Goal: Task Accomplishment & Management: Use online tool/utility

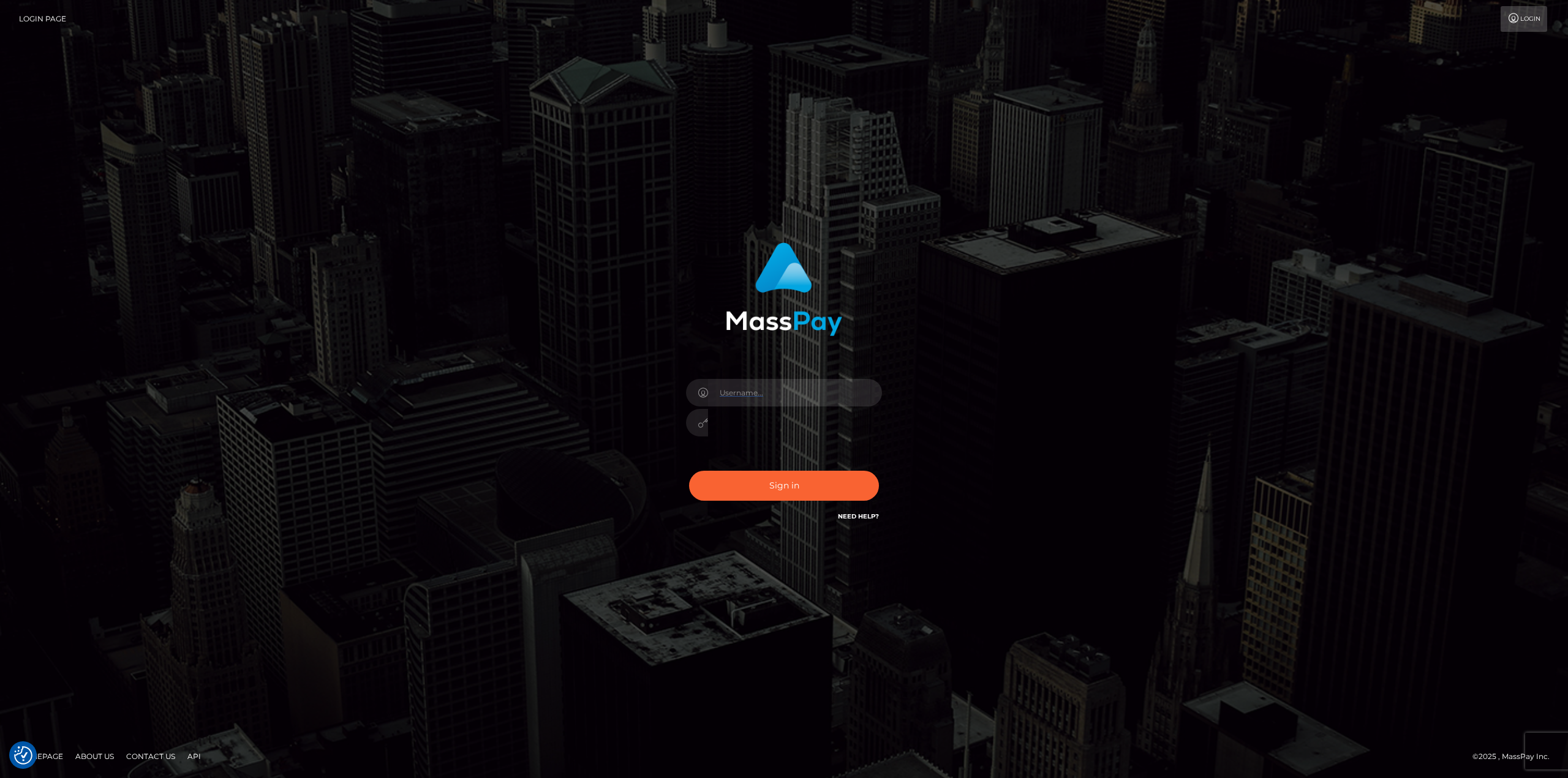
type input "gmjobin"
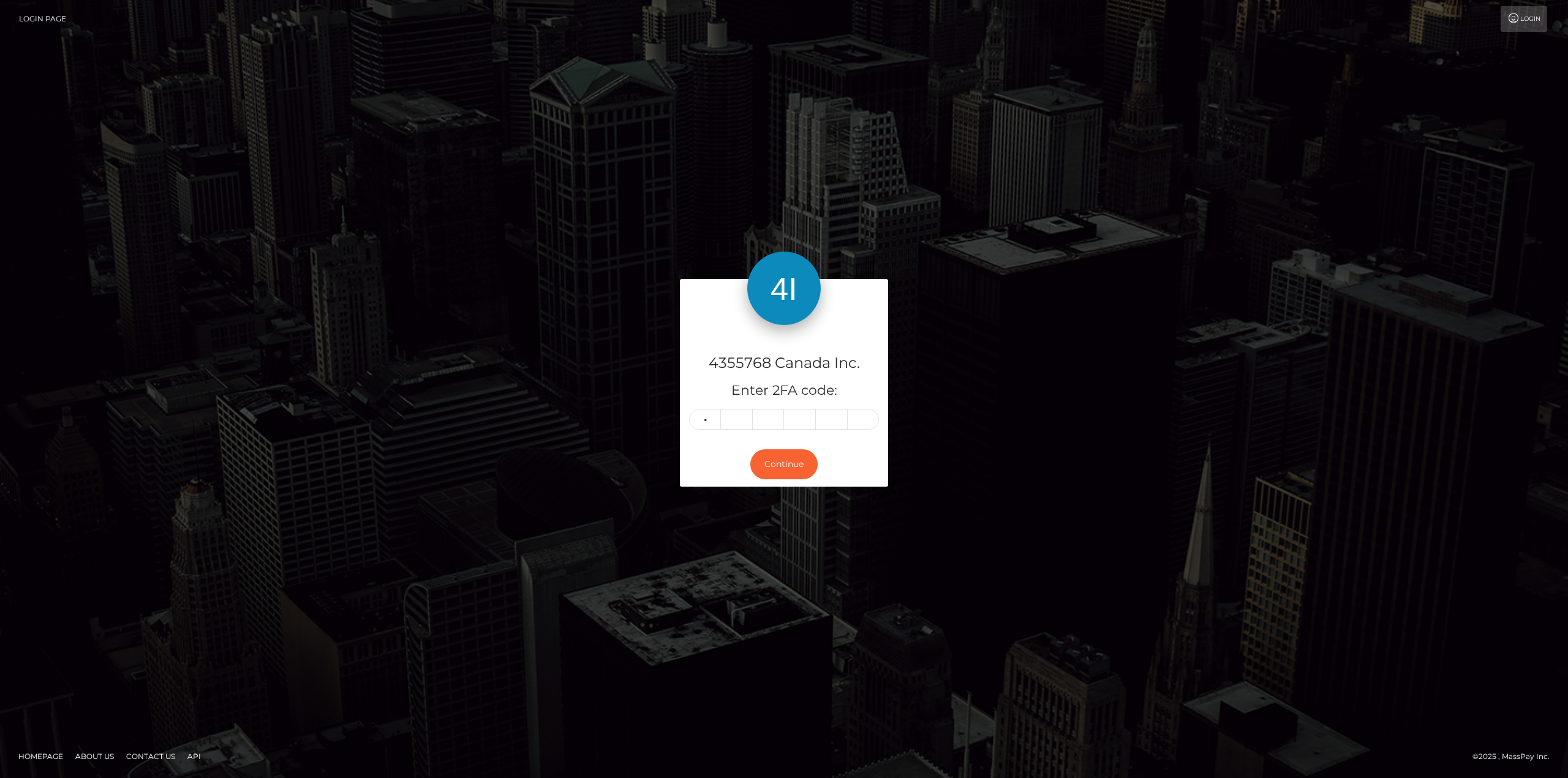
type input "5"
type input "9"
type input "4"
type input "7"
type input "3"
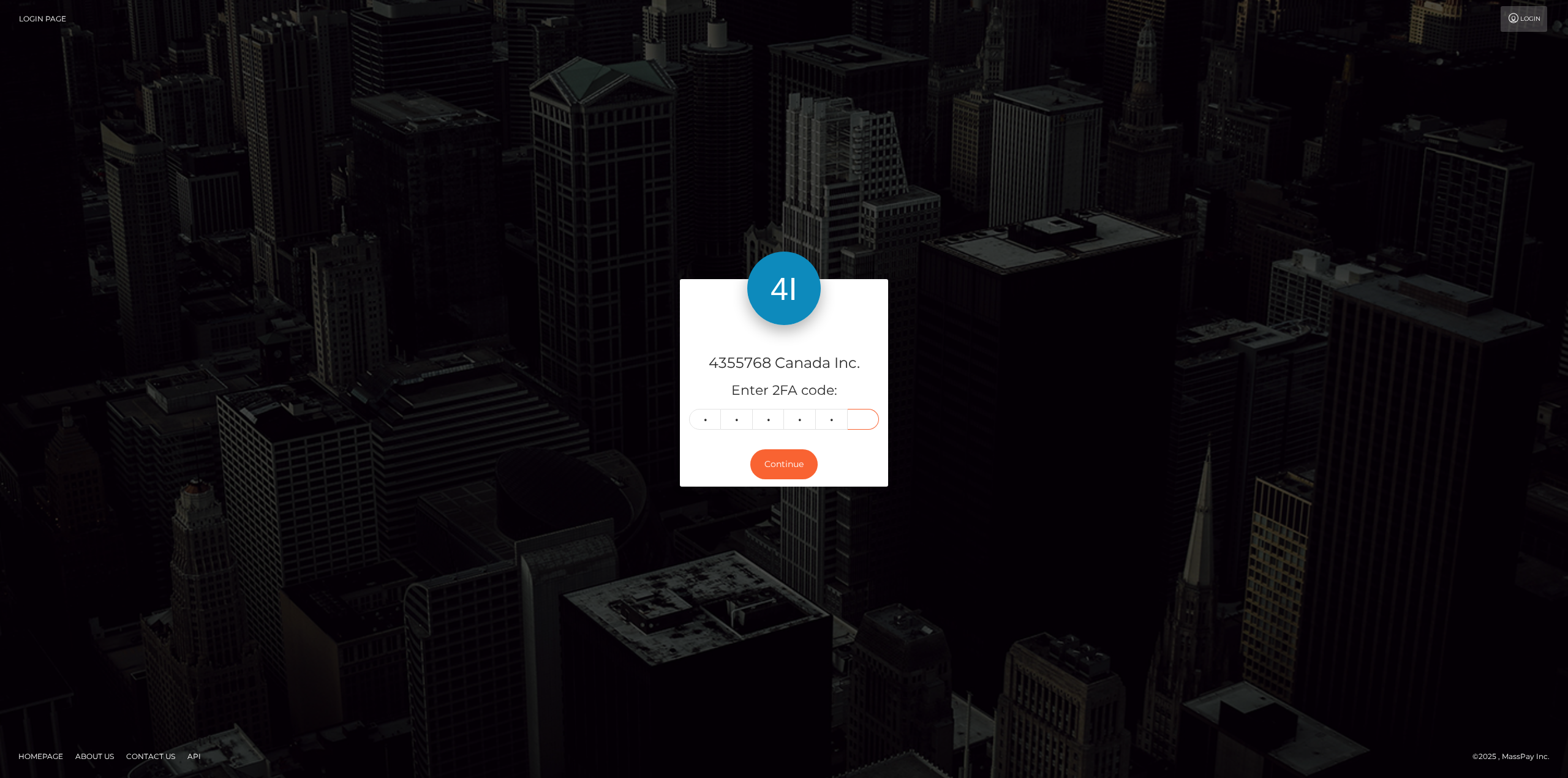
type input "9"
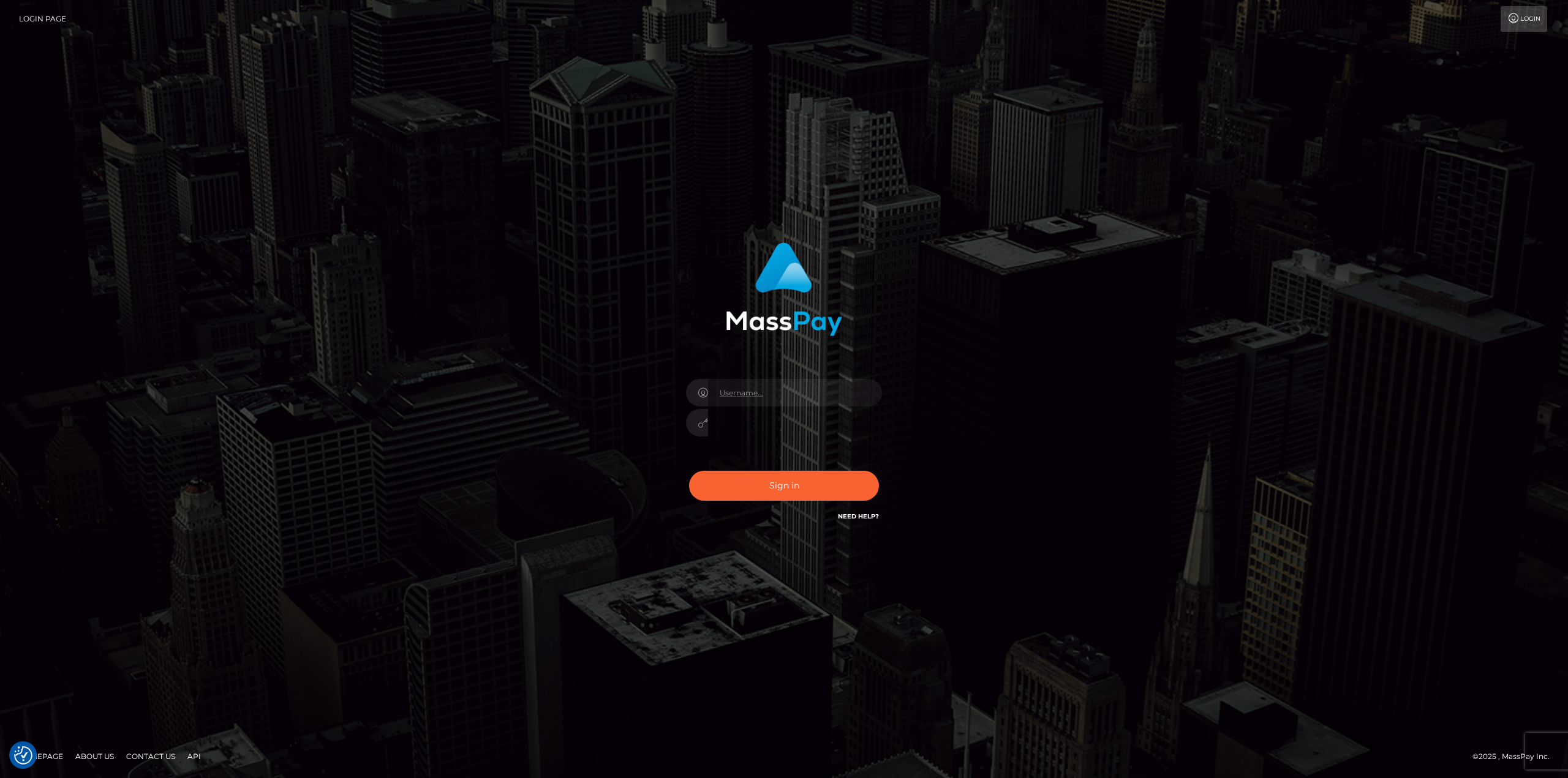
type input "gmjobin"
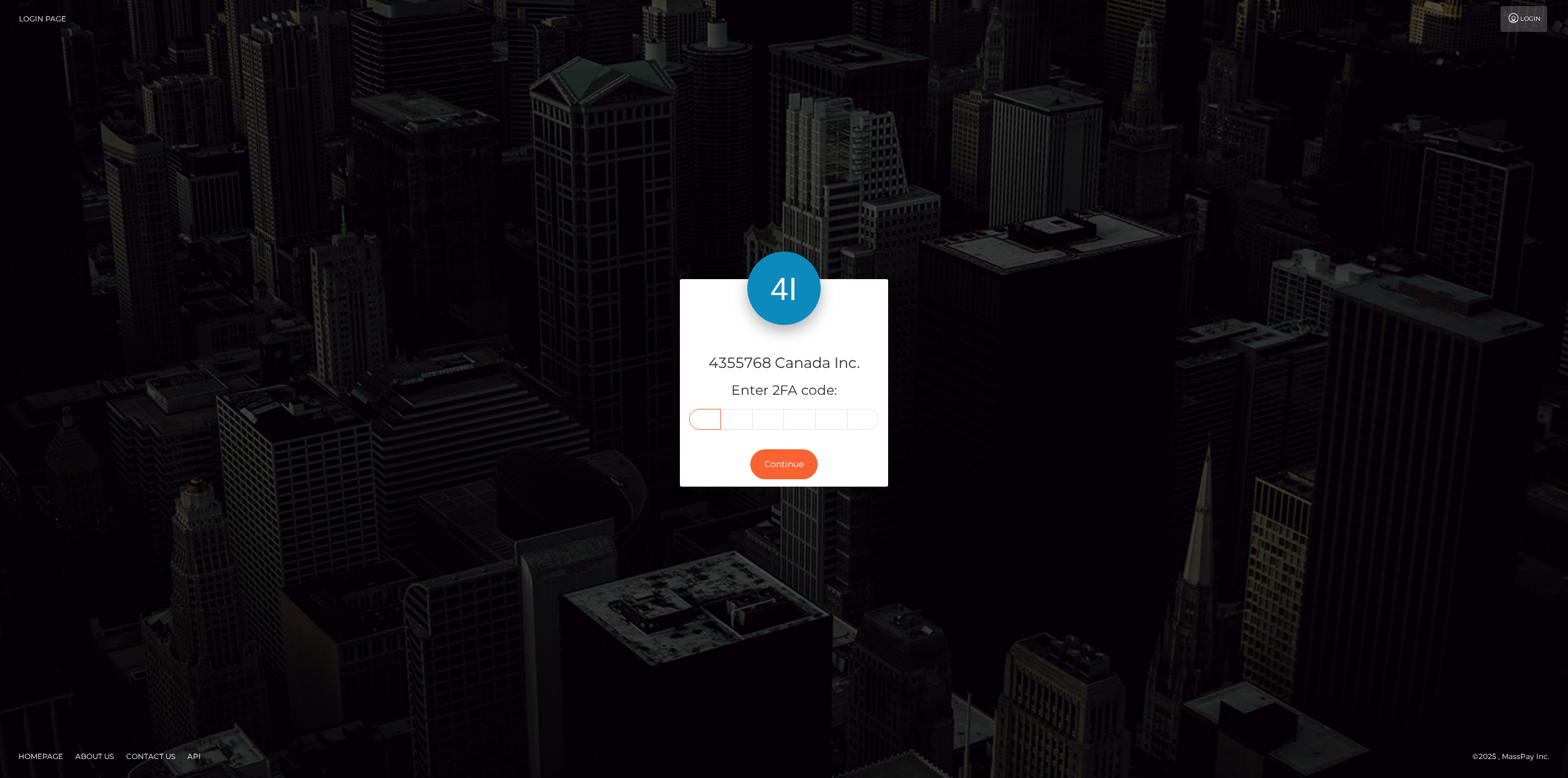
click at [702, 420] on input "text" at bounding box center [705, 419] width 32 height 20
type input "8"
type input "1"
type input "3"
type input "9"
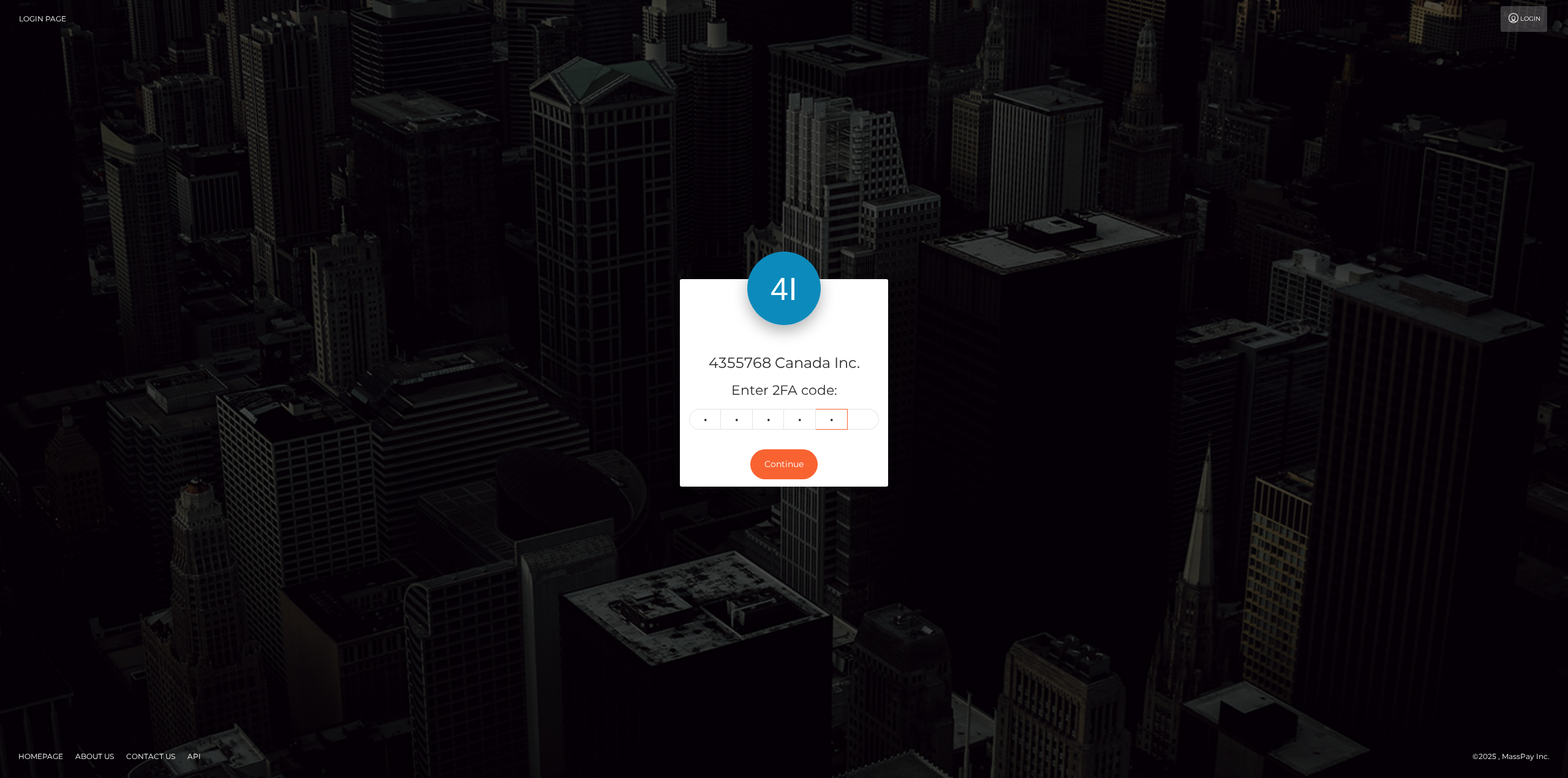
type input "4"
type input "0"
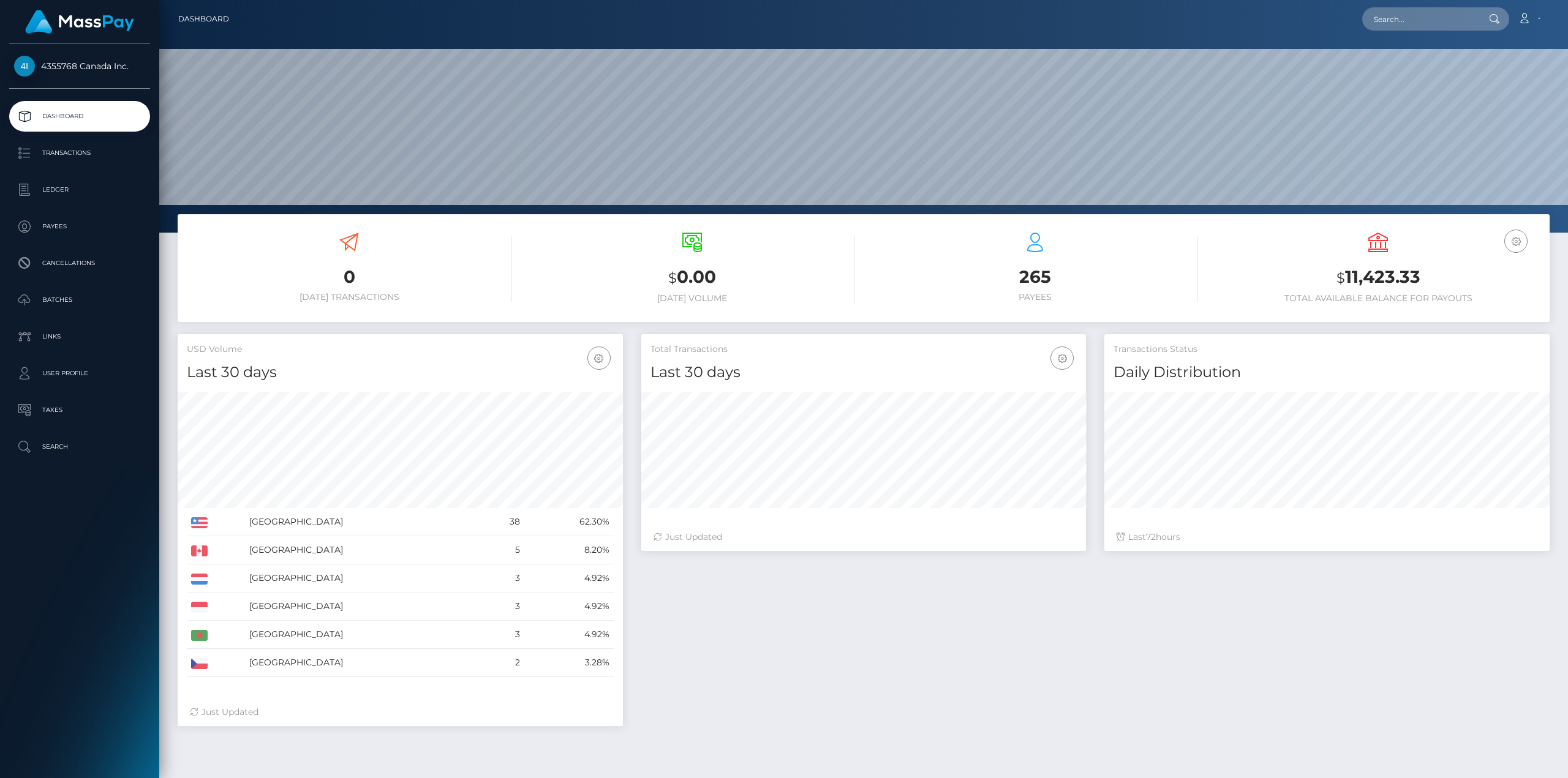
scroll to position [217, 444]
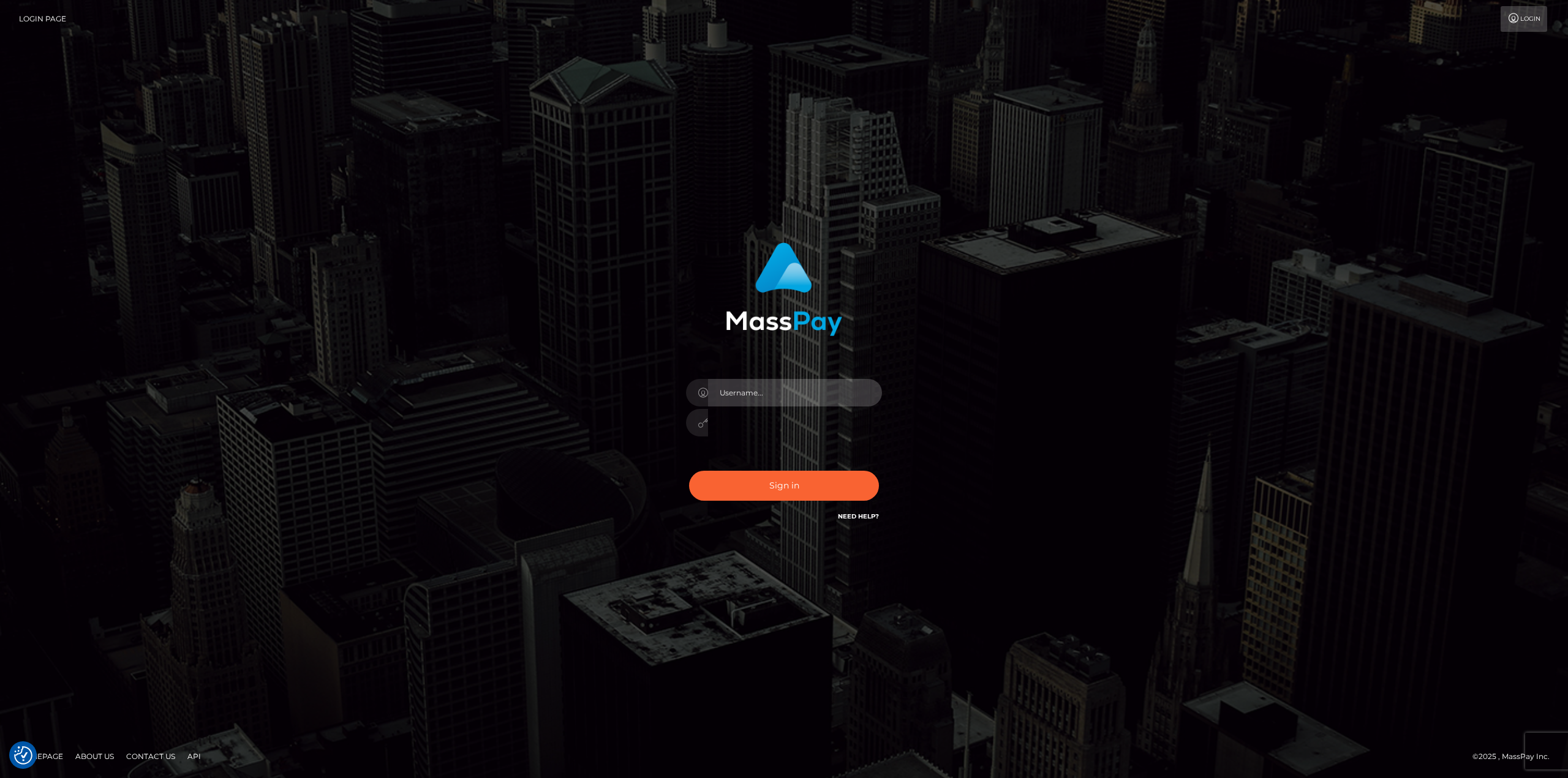
click at [879, 395] on input "text" at bounding box center [795, 393] width 174 height 28
type input "gmjobin"
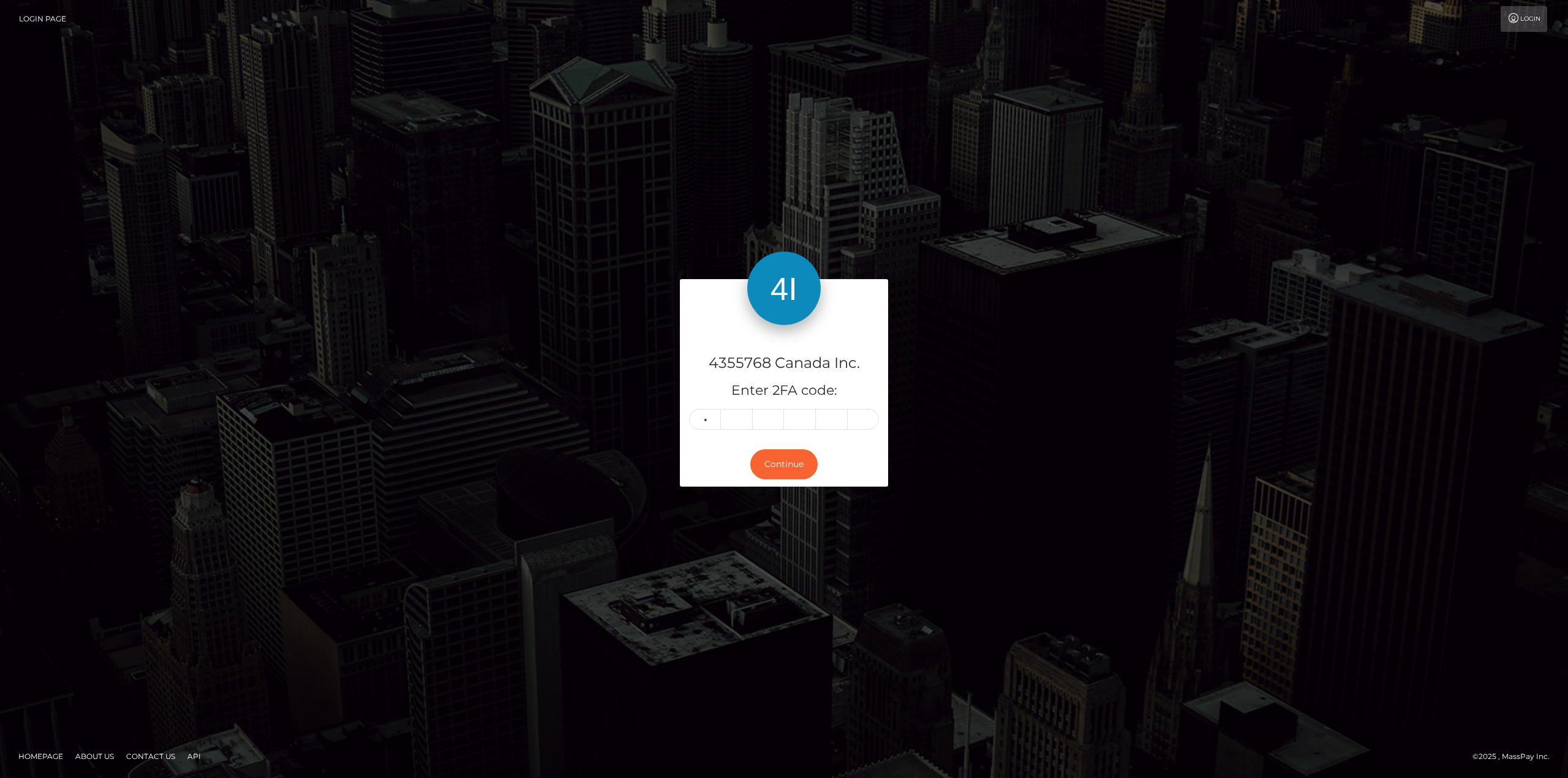
type input "9"
type input "4"
type input "1"
type input "6"
type input "9"
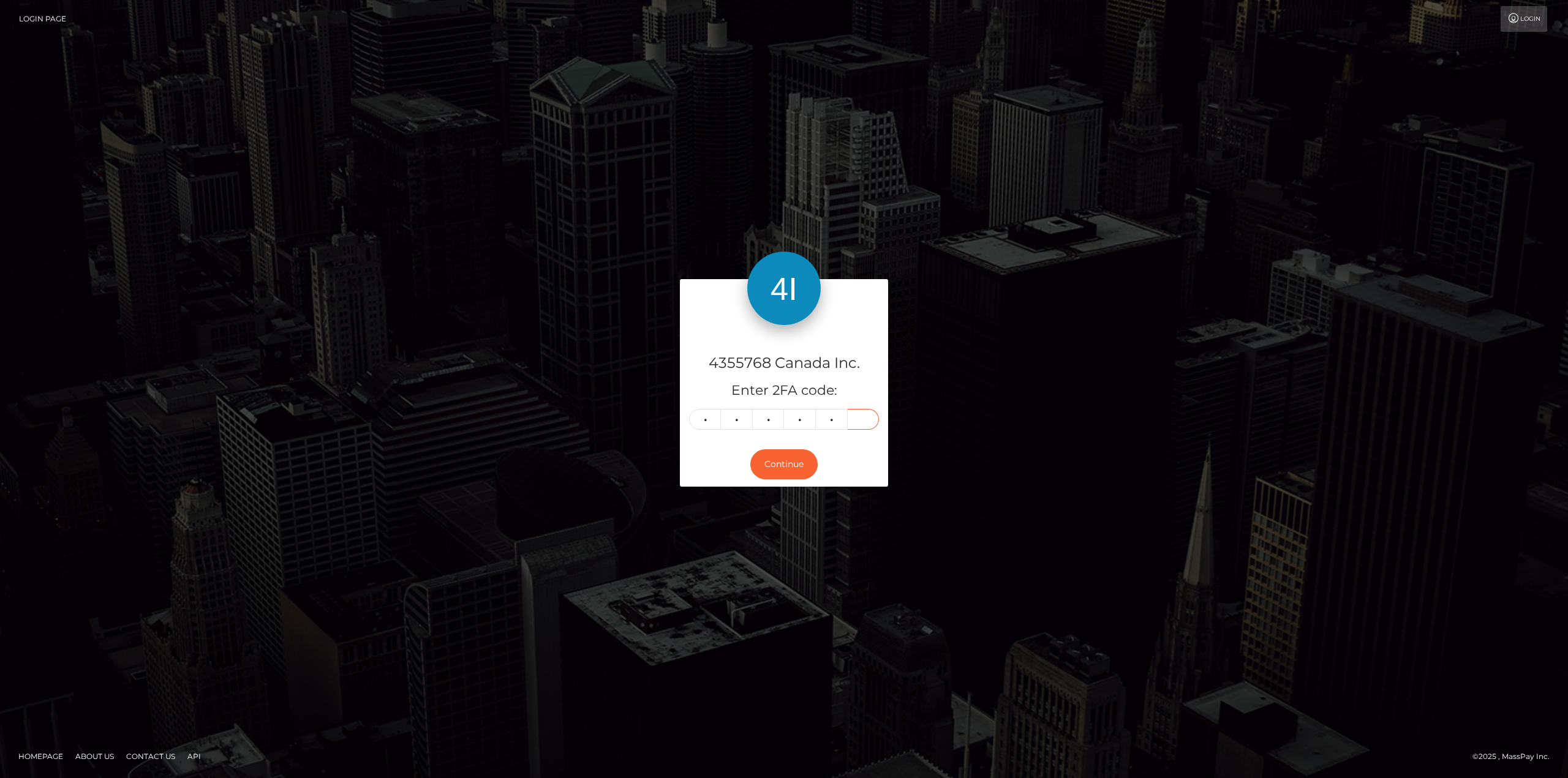
type input "7"
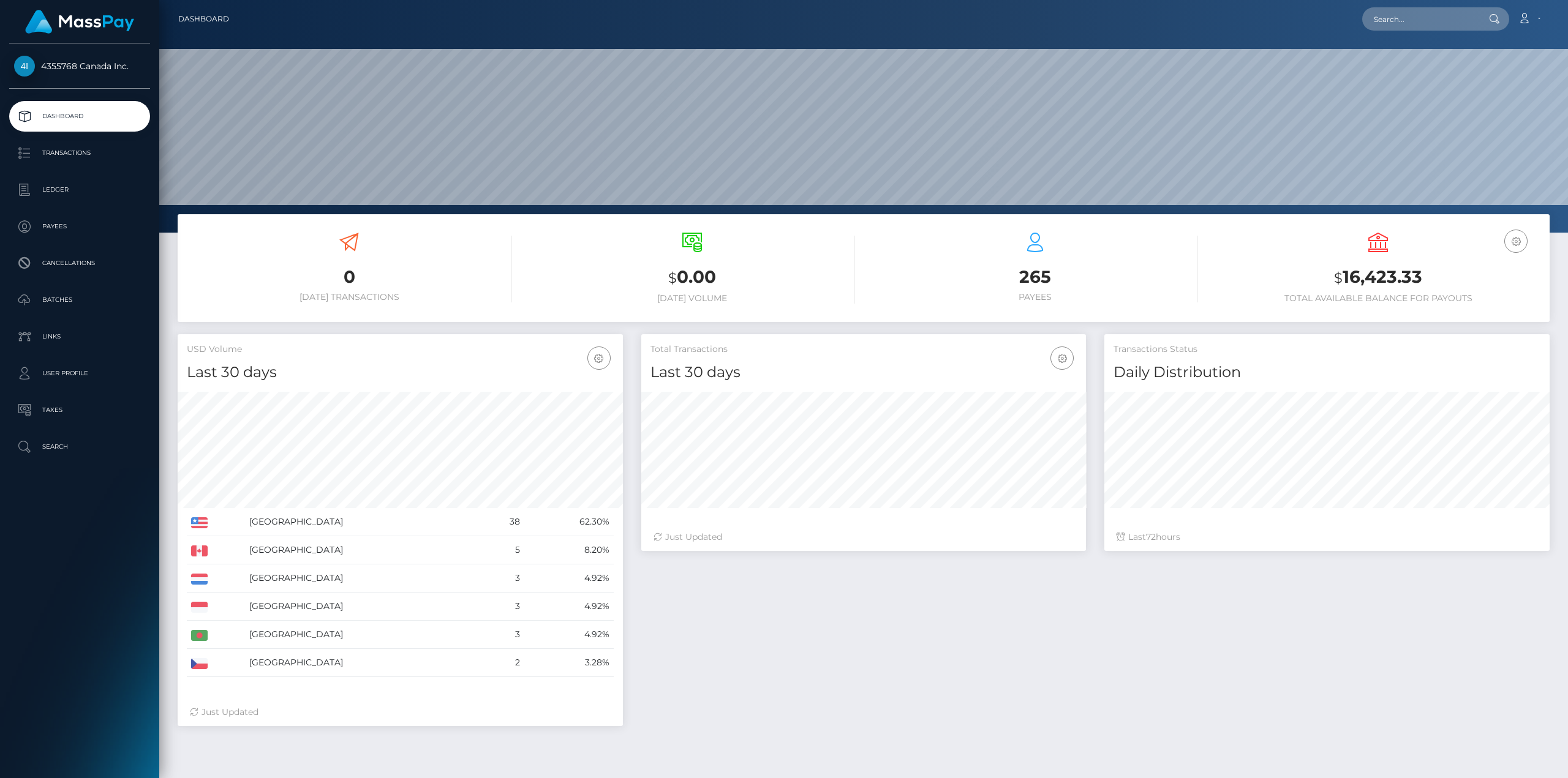
scroll to position [217, 444]
click at [49, 297] on p "Batches" at bounding box center [79, 300] width 131 height 19
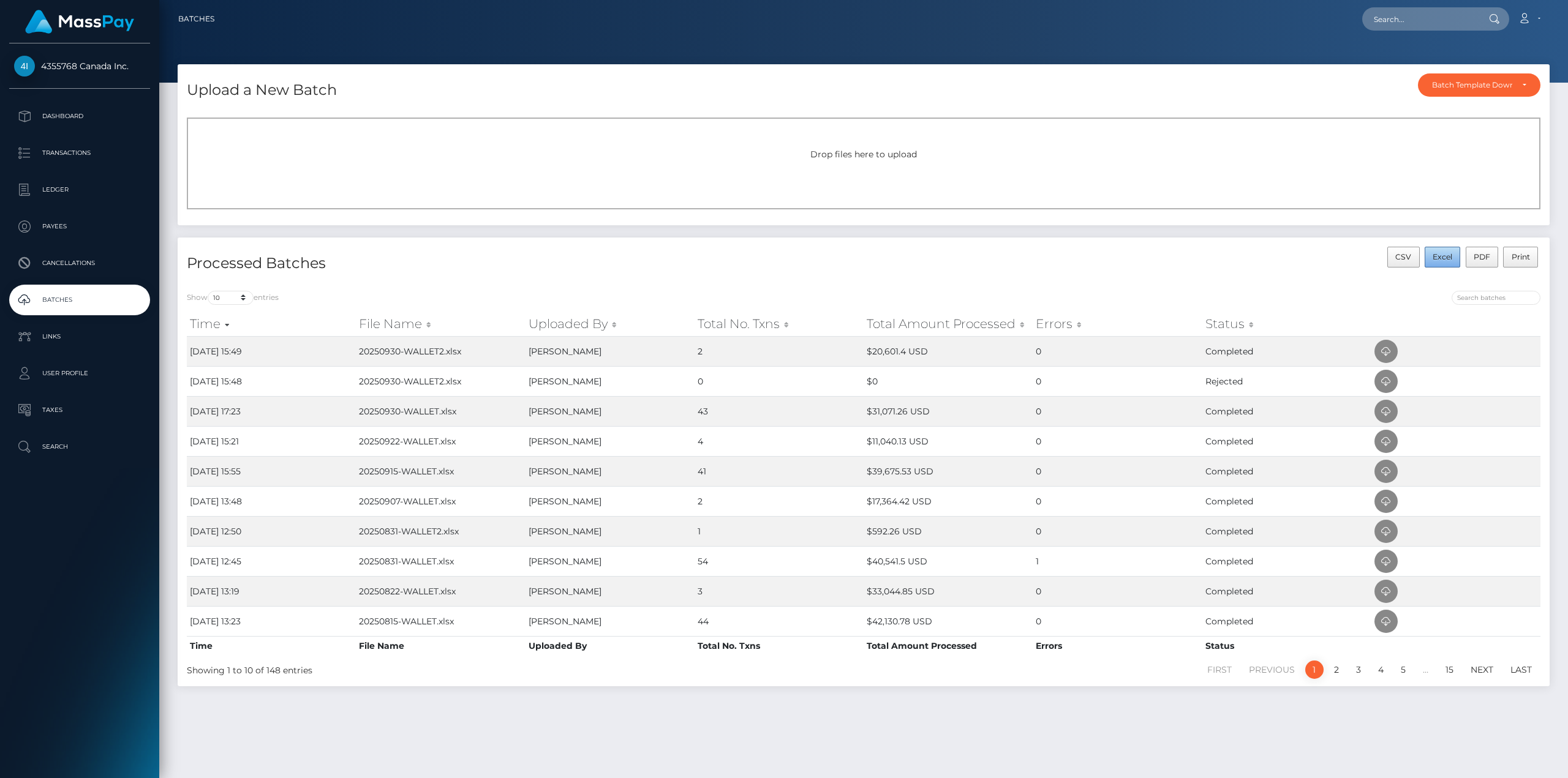
click at [1436, 258] on span "Excel" at bounding box center [1443, 257] width 20 height 9
click at [1276, 299] on div at bounding box center [1207, 299] width 668 height 17
click at [850, 164] on div "Drop files here to upload" at bounding box center [864, 163] width 1354 height 92
